Goal: Task Accomplishment & Management: Complete application form

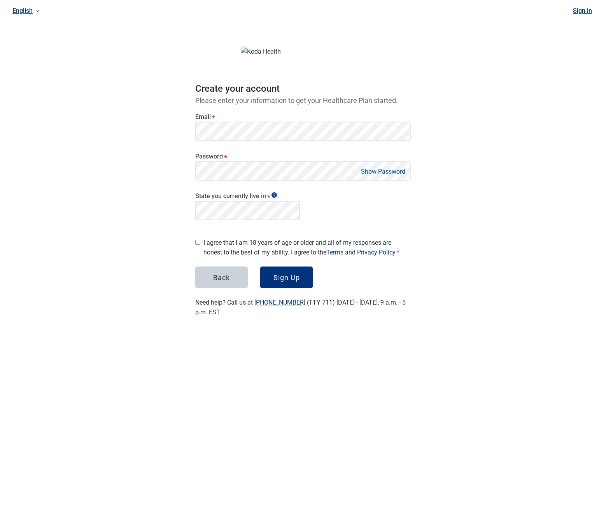
click at [255, 120] on label "Email *" at bounding box center [302, 116] width 215 height 7
click at [228, 241] on label "I agree that I am 18 years of age or older and all of my responses are honest t…" at bounding box center [306, 247] width 207 height 19
click at [282, 267] on button "Sign Up" at bounding box center [286, 278] width 52 height 22
